Goal: Find specific page/section: Find specific page/section

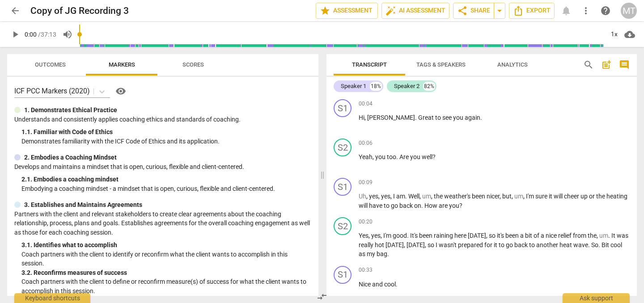
click at [21, 13] on span "arrow_back" at bounding box center [15, 10] width 16 height 11
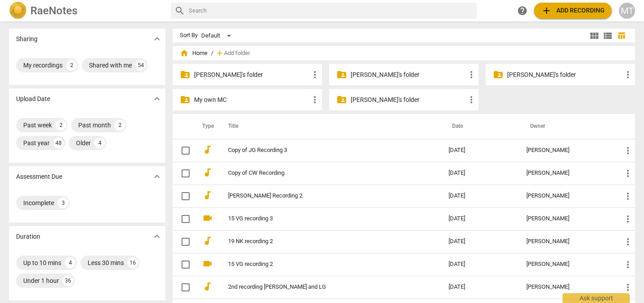
click at [235, 103] on p "My own MC" at bounding box center [251, 99] width 115 height 9
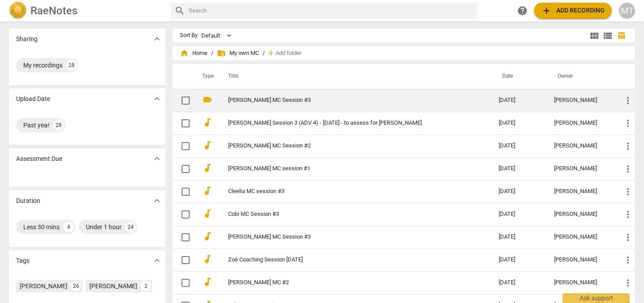
click at [250, 100] on link "[PERSON_NAME] MC Session #3" at bounding box center [347, 100] width 238 height 7
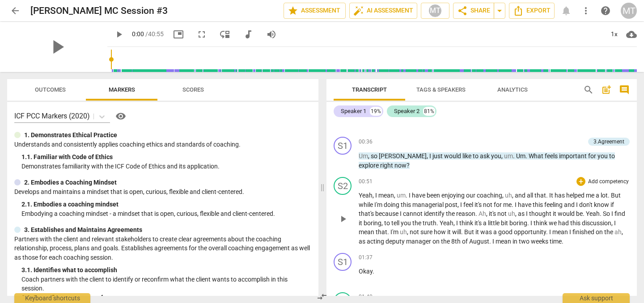
scroll to position [400, 0]
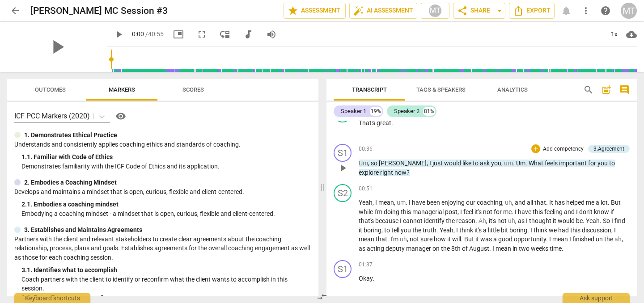
click at [380, 172] on span "explore" at bounding box center [369, 172] width 21 height 7
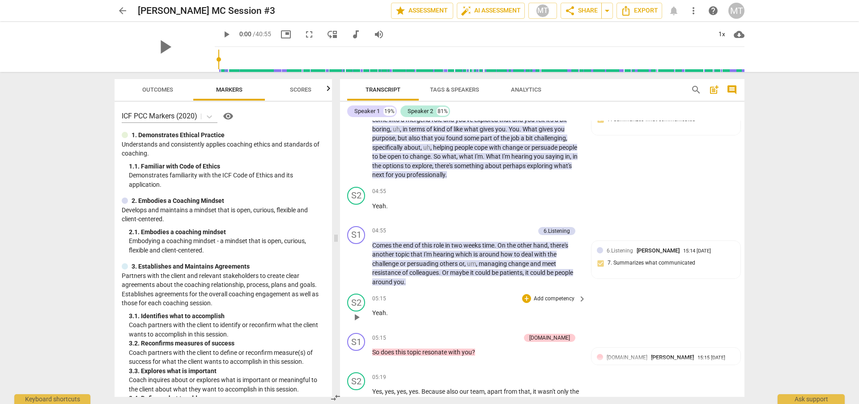
scroll to position [920, 0]
